Goal: Task Accomplishment & Management: Manage account settings

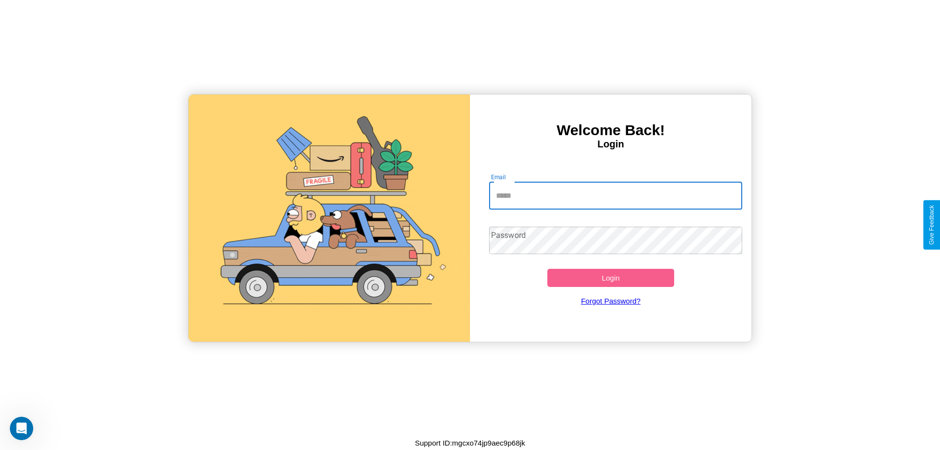
click at [615, 195] on input "Email" at bounding box center [616, 195] width 254 height 27
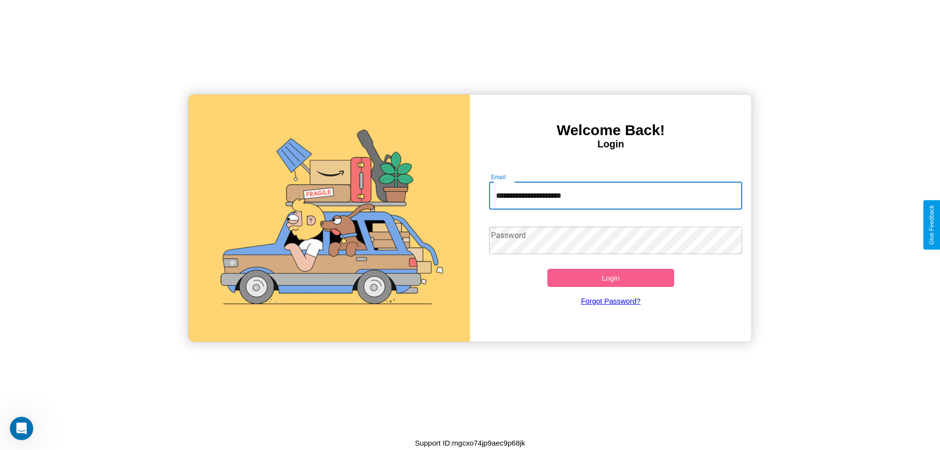
type input "**********"
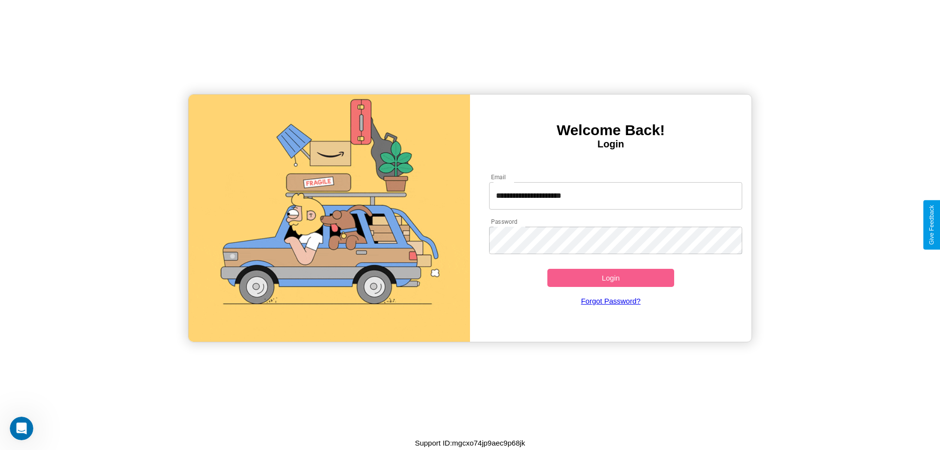
click at [610, 277] on button "Login" at bounding box center [610, 278] width 127 height 18
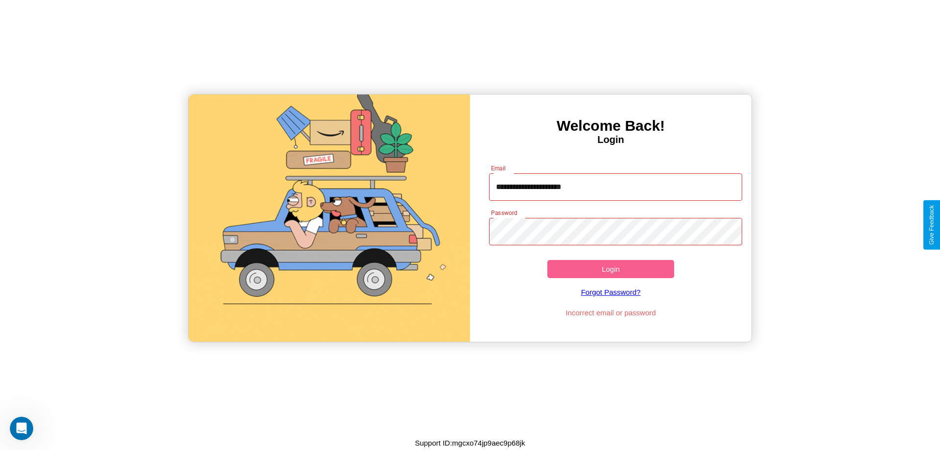
click at [610, 269] on button "Login" at bounding box center [610, 269] width 127 height 18
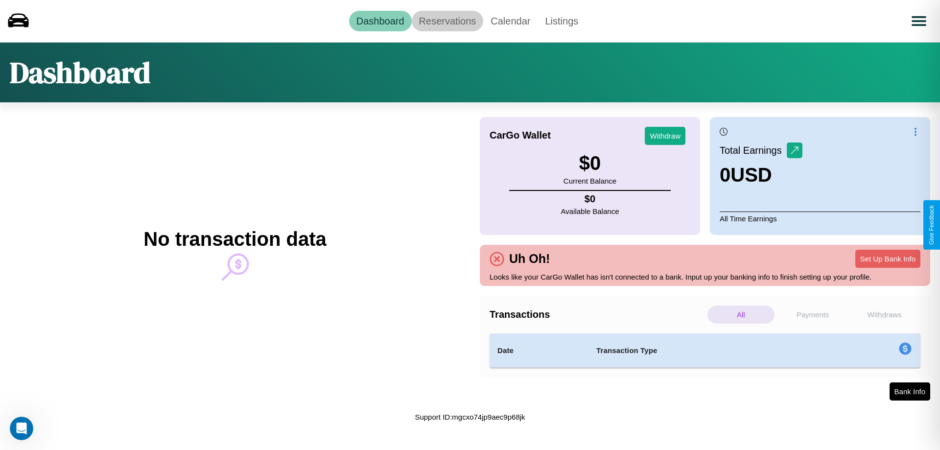
click at [447, 21] on link "Reservations" at bounding box center [448, 21] width 72 height 21
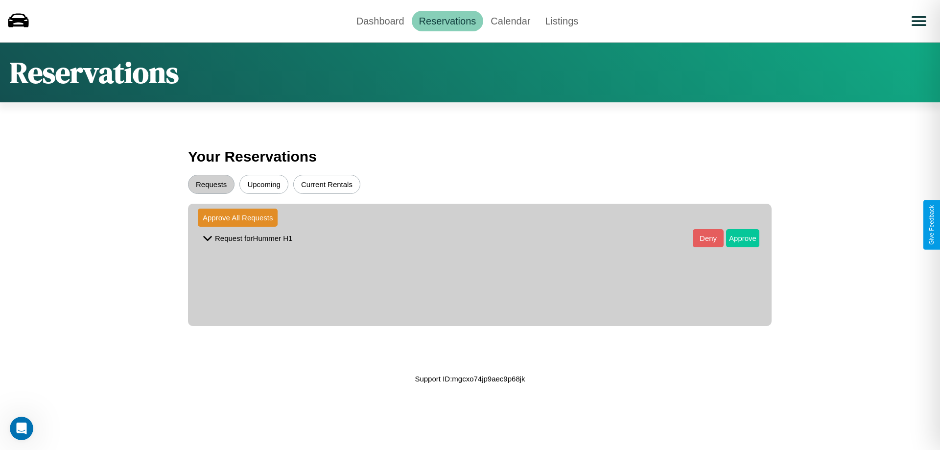
click at [735, 238] on button "Approve" at bounding box center [742, 238] width 33 height 18
